Goal: Information Seeking & Learning: Check status

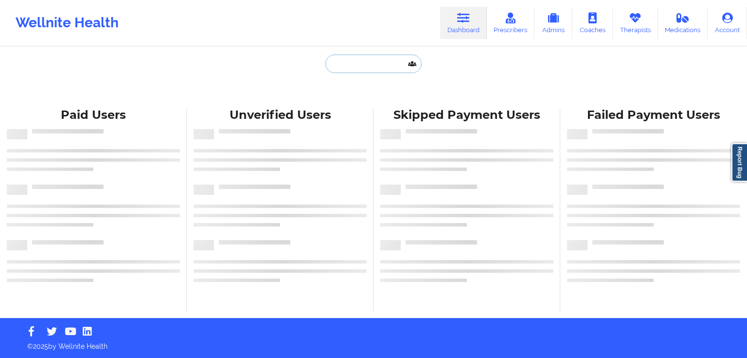
click at [356, 65] on input "text" at bounding box center [373, 63] width 96 height 18
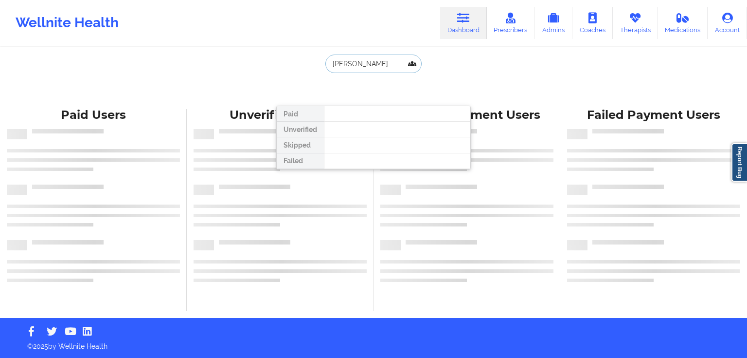
type input "[PERSON_NAME]"
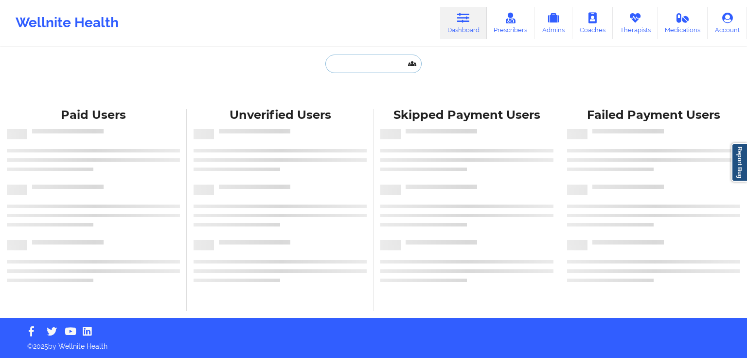
click at [374, 64] on input "text" at bounding box center [373, 63] width 96 height 18
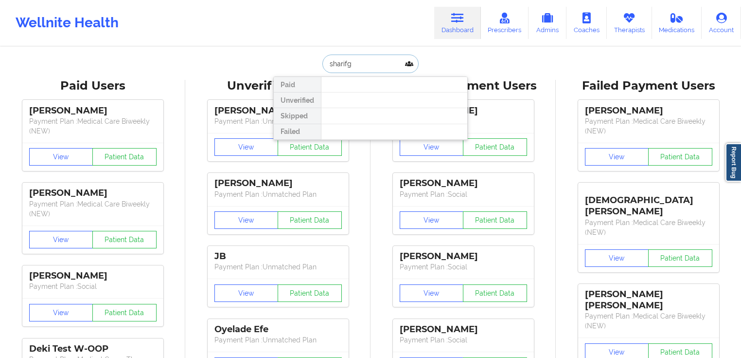
type input "sharif"
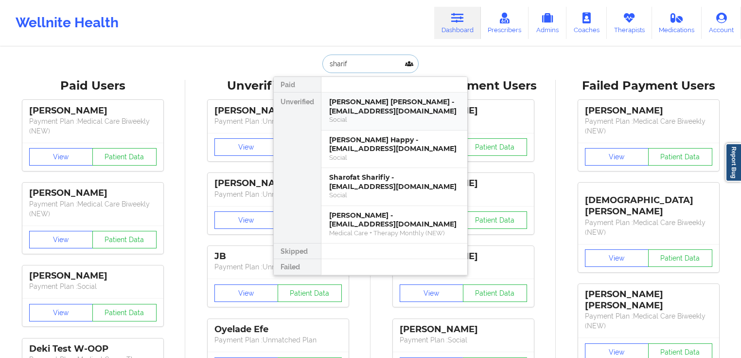
click at [403, 108] on div "Sharif Lucien Mushar Salzman-Smith - sharifsmith2005@gmail.com" at bounding box center [394, 106] width 130 height 18
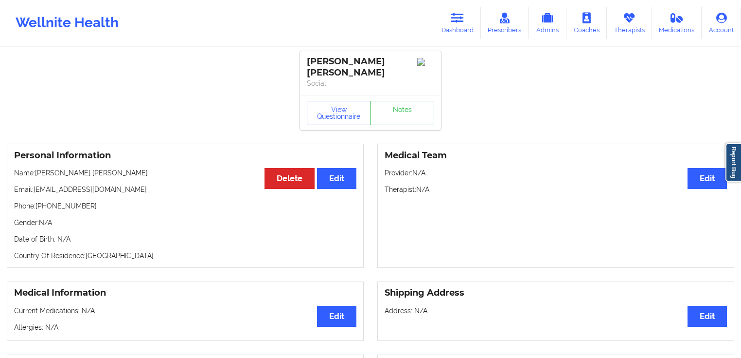
click at [328, 91] on div "Sharif Lucien Mushar Salzman-Smith Social" at bounding box center [370, 73] width 141 height 44
click at [329, 117] on button "View Questionnaire" at bounding box center [339, 113] width 64 height 24
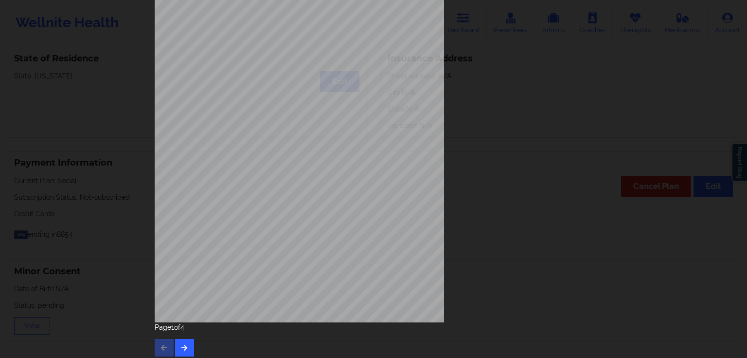
scroll to position [107, 0]
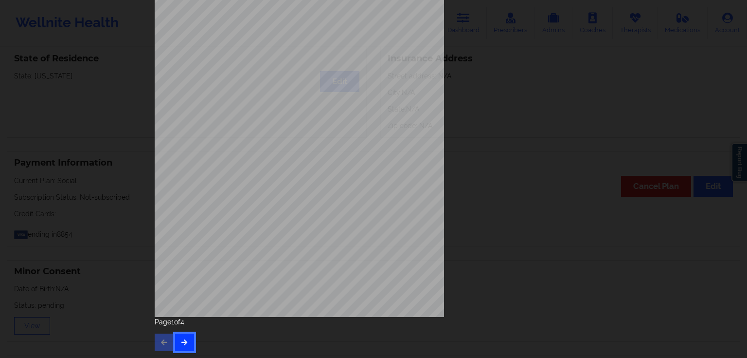
click at [183, 340] on icon "button" at bounding box center [184, 342] width 8 height 6
click at [183, 340] on div "Page 4 of 4" at bounding box center [374, 334] width 438 height 34
click at [175, 341] on div "Page 4 of 4" at bounding box center [374, 334] width 438 height 34
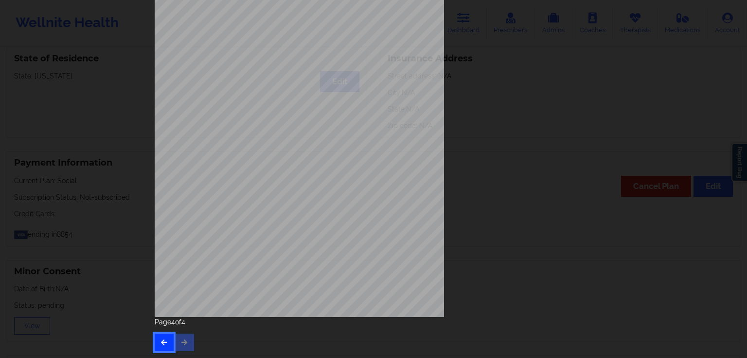
click at [163, 341] on icon "button" at bounding box center [164, 342] width 8 height 6
drag, startPoint x: 163, startPoint y: 341, endPoint x: 300, endPoint y: 239, distance: 170.1
click at [294, 239] on div "This patient has not provided the type of insurance Insurance Member ID for pat…" at bounding box center [373, 128] width 451 height 457
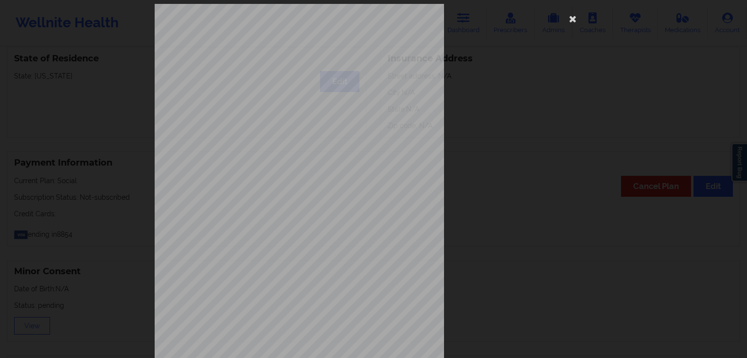
scroll to position [0, 0]
